Goal: Check status: Check status

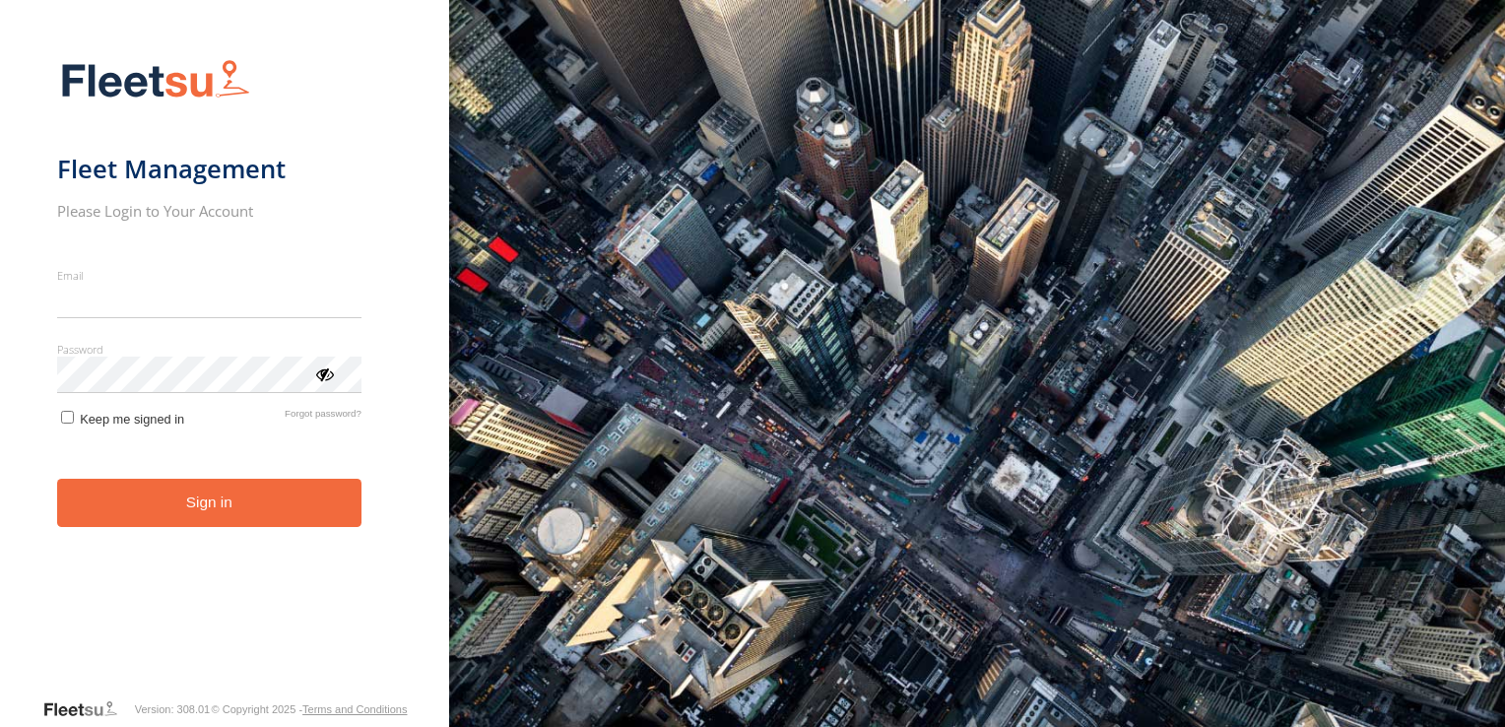
type input "**********"
click at [177, 522] on button "Sign in" at bounding box center [209, 503] width 304 height 48
click at [183, 510] on button "Sign in" at bounding box center [209, 503] width 304 height 48
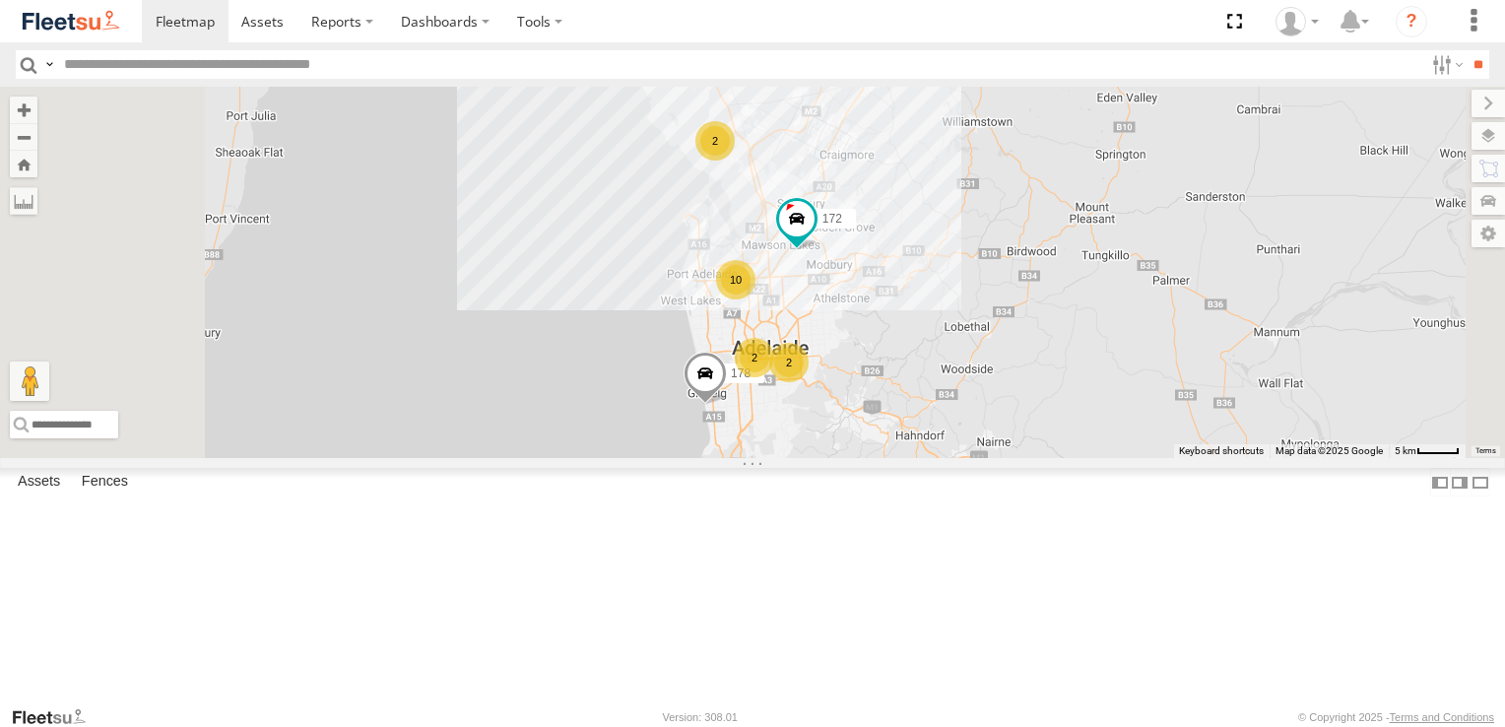
scroll to position [394, 0]
click at [0, 0] on span at bounding box center [0, 0] width 0 height 0
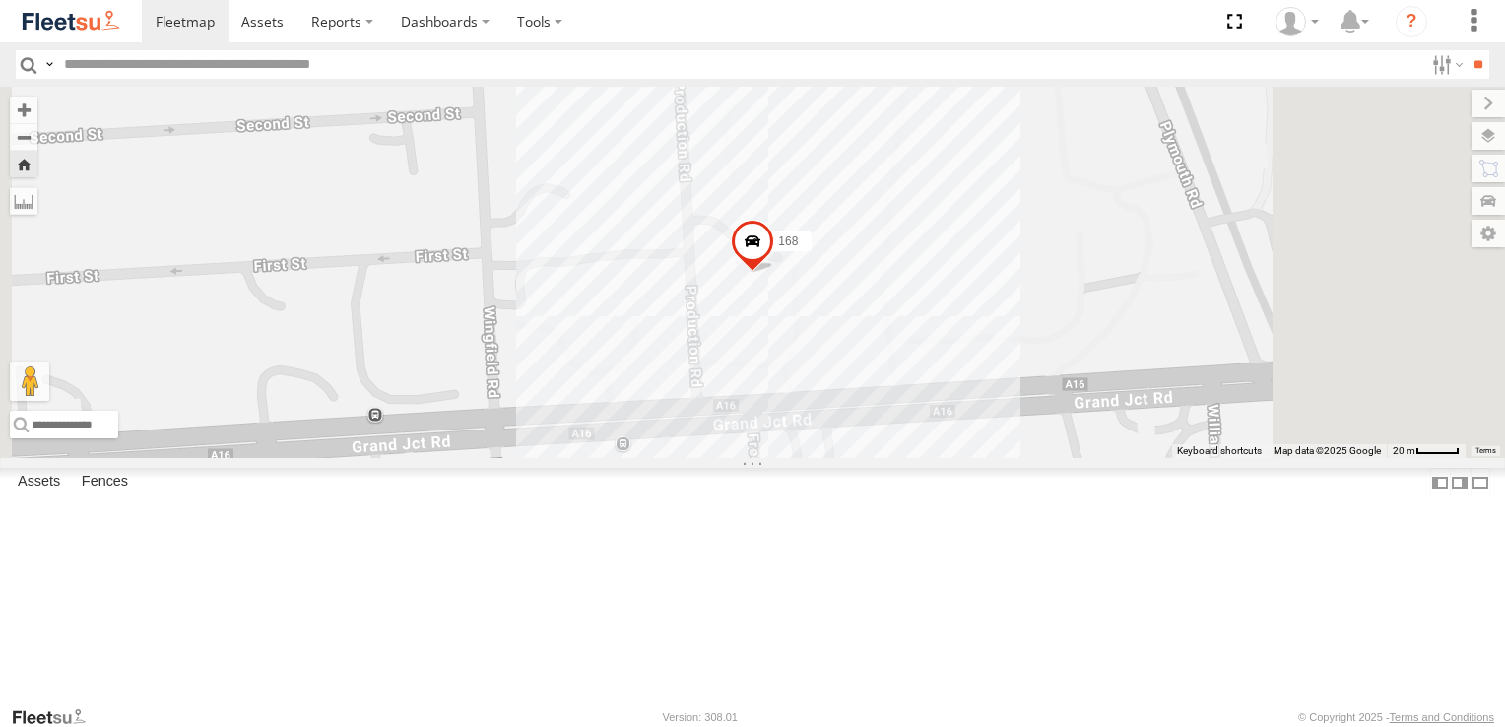
scroll to position [0, 0]
click at [195, 21] on span at bounding box center [185, 21] width 59 height 19
